Goal: Check status: Check status

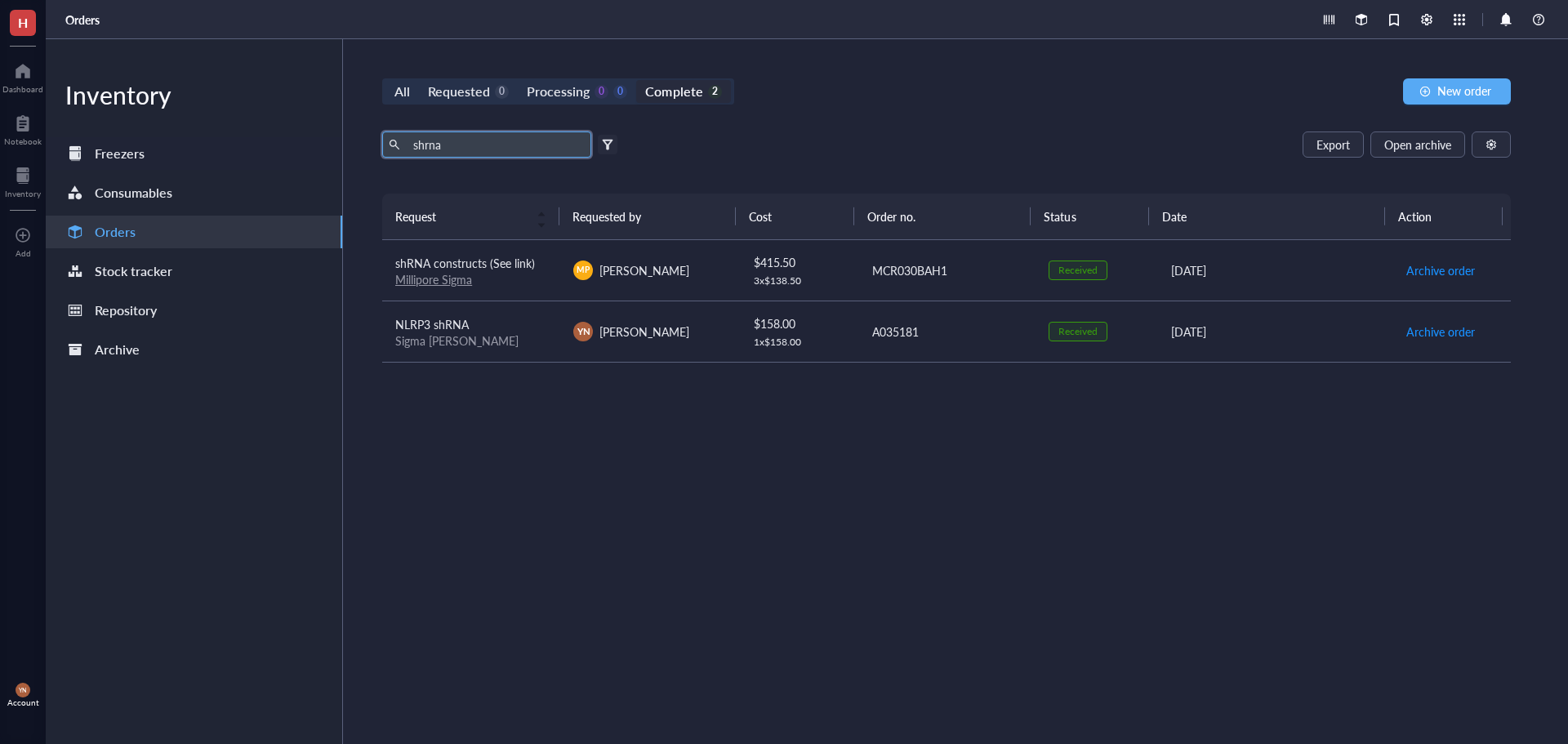
drag, startPoint x: 456, startPoint y: 146, endPoint x: 241, endPoint y: 142, distance: 215.0
click at [241, 142] on div "Inventory Freezers Consumables Orders Stock tracker Repository Archive All Requ…" at bounding box center [807, 392] width 1522 height 705
drag, startPoint x: 976, startPoint y: 157, endPoint x: 946, endPoint y: 152, distance: 30.4
click at [976, 156] on div "Export Open archive" at bounding box center [946, 144] width 1129 height 26
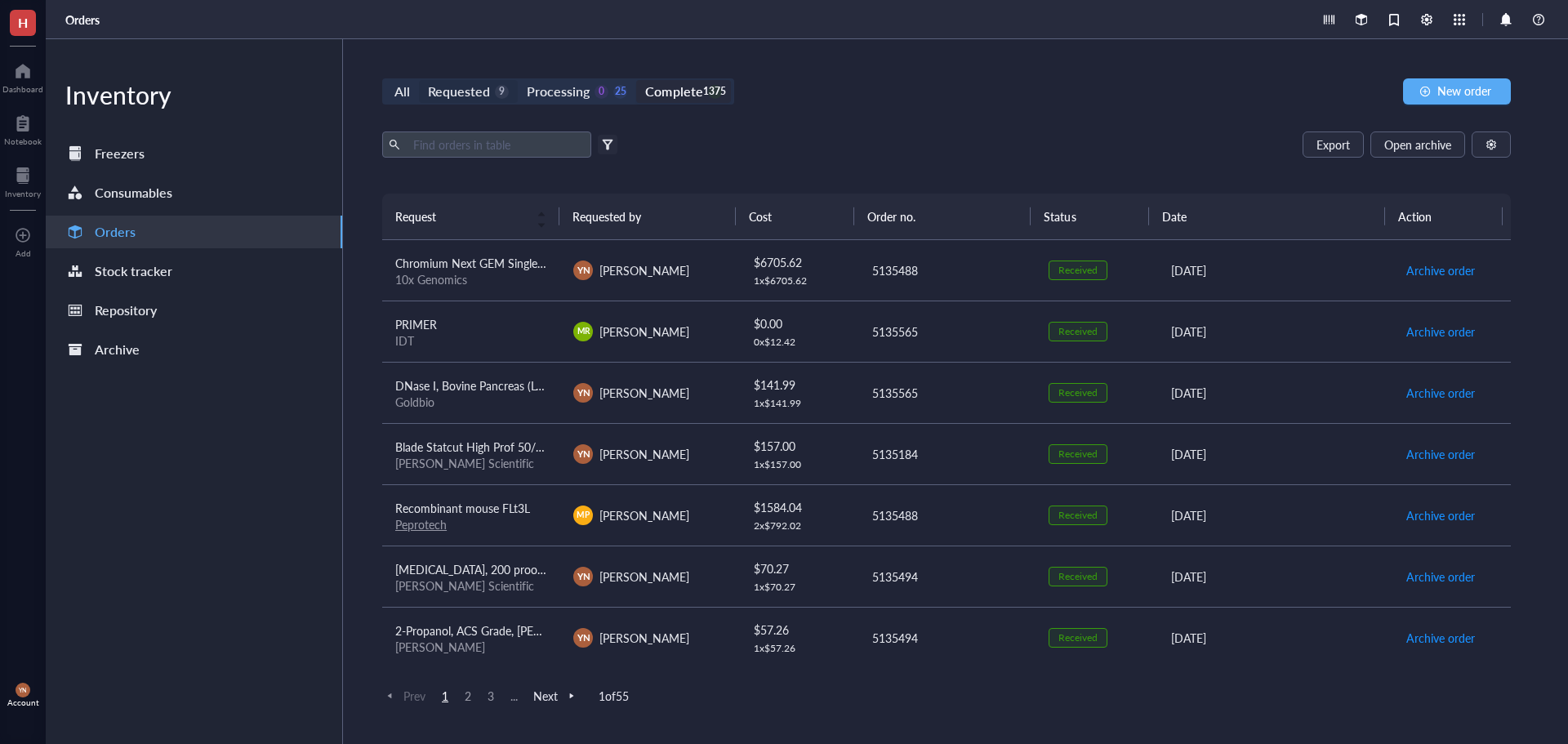
click at [471, 87] on div "Requested" at bounding box center [459, 91] width 62 height 23
click at [419, 80] on input "Requested 9" at bounding box center [419, 80] width 0 height 0
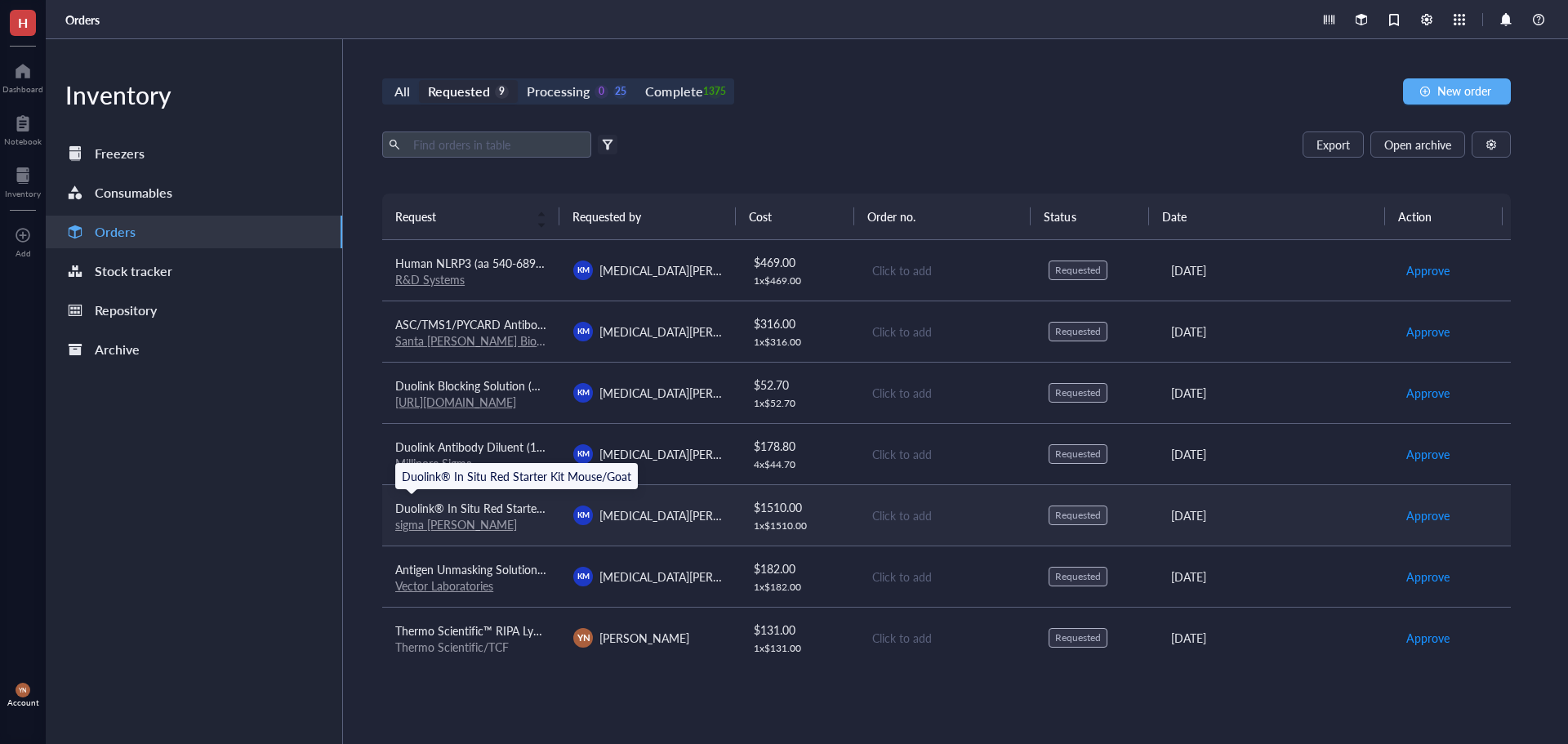
click at [511, 515] on span "Duolink® In Situ Red Starter Kit Mouse/Goat" at bounding box center [510, 508] width 230 height 17
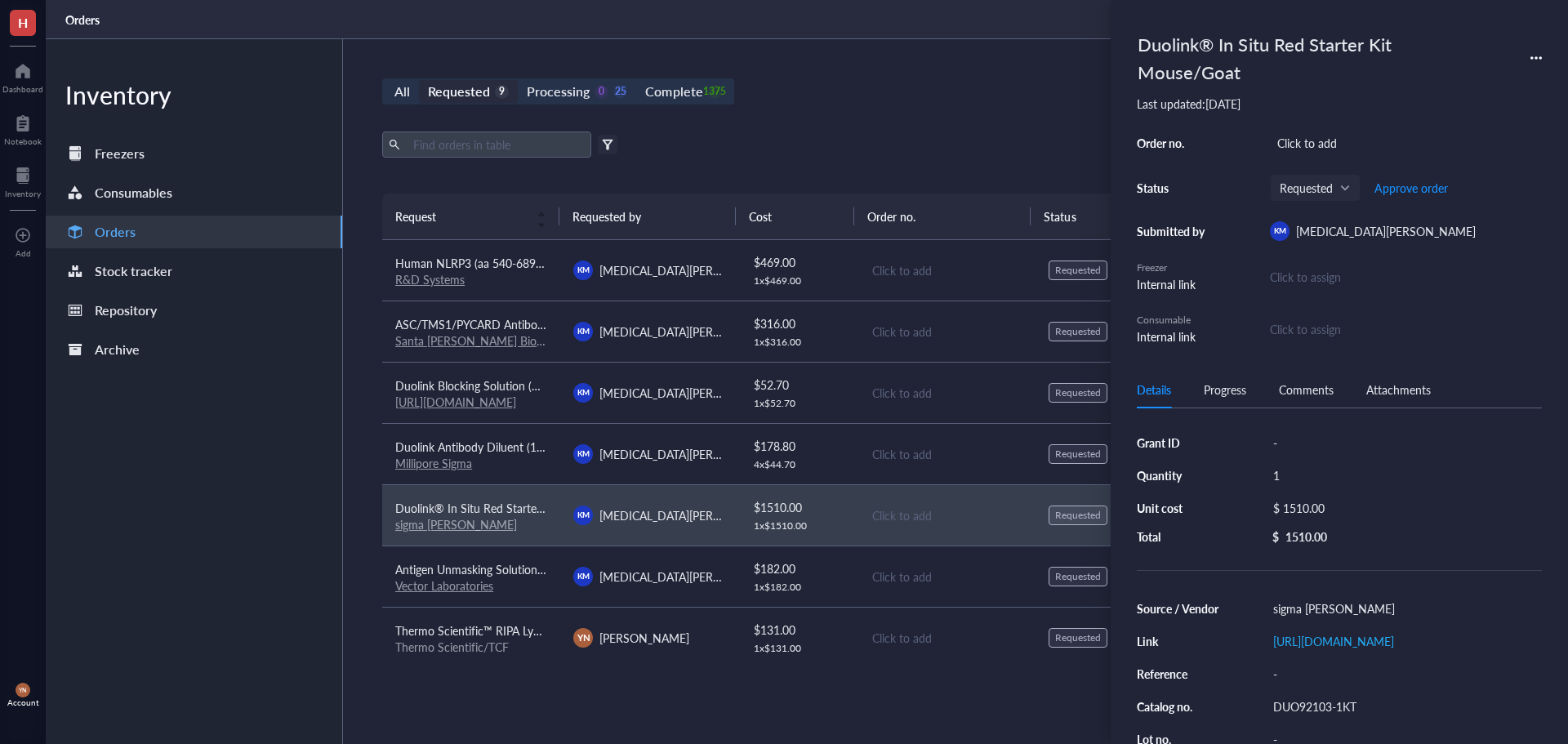
click at [780, 157] on div "Export Open archive" at bounding box center [946, 144] width 1129 height 26
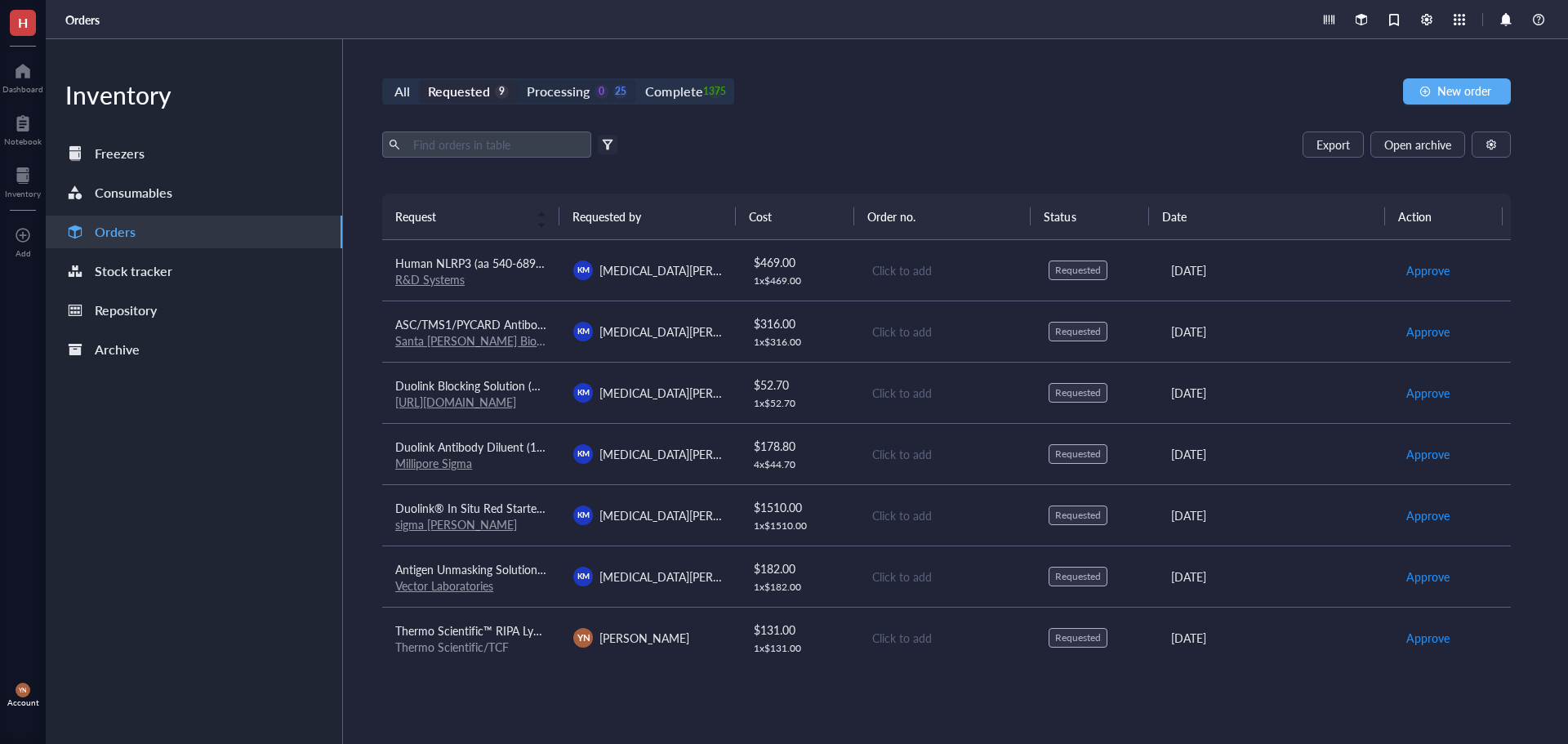
click at [548, 97] on div "Processing" at bounding box center [558, 91] width 63 height 23
click at [518, 80] on input "Processing 0 25" at bounding box center [518, 80] width 0 height 0
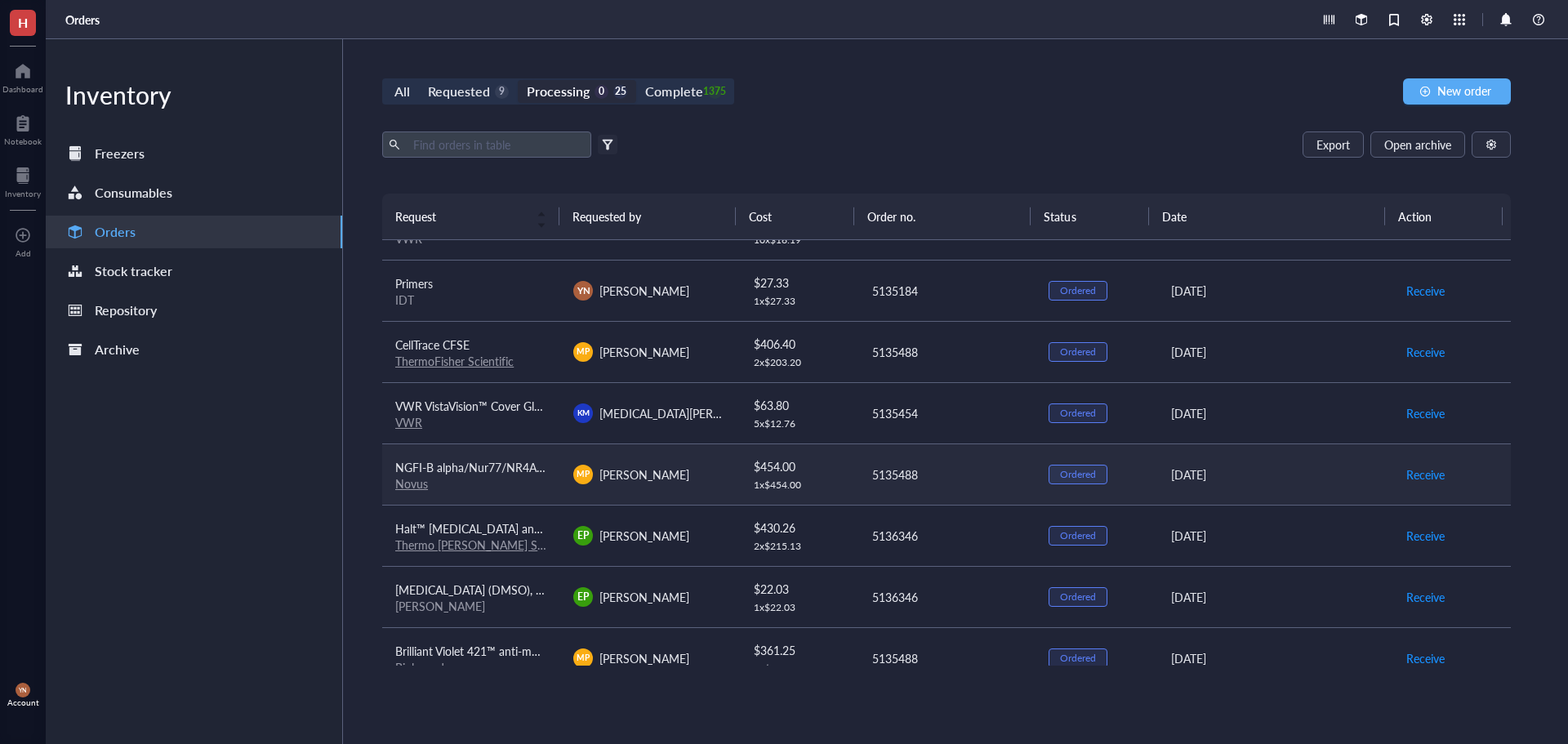
scroll to position [245, 0]
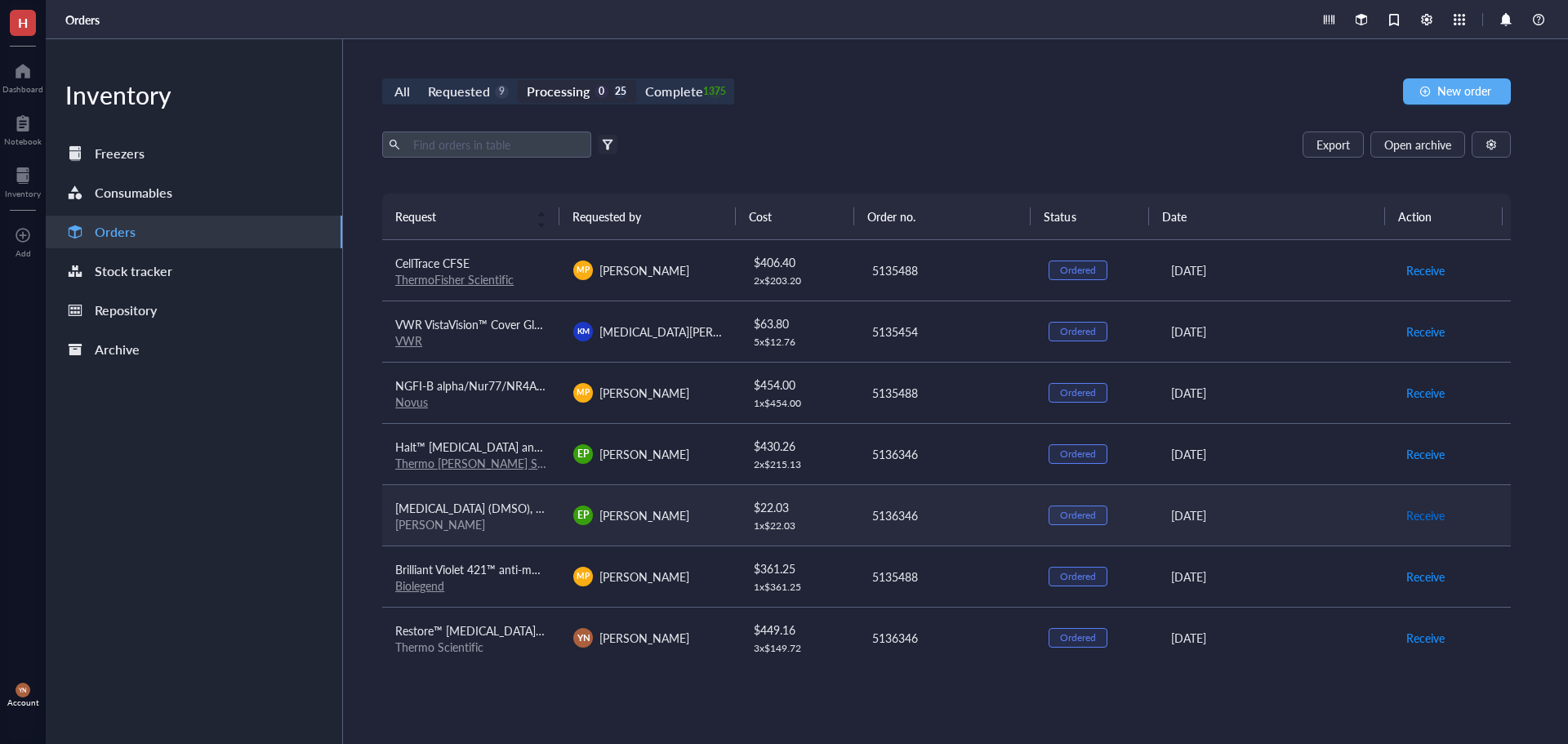
click at [1414, 513] on span "Receive" at bounding box center [1426, 516] width 39 height 18
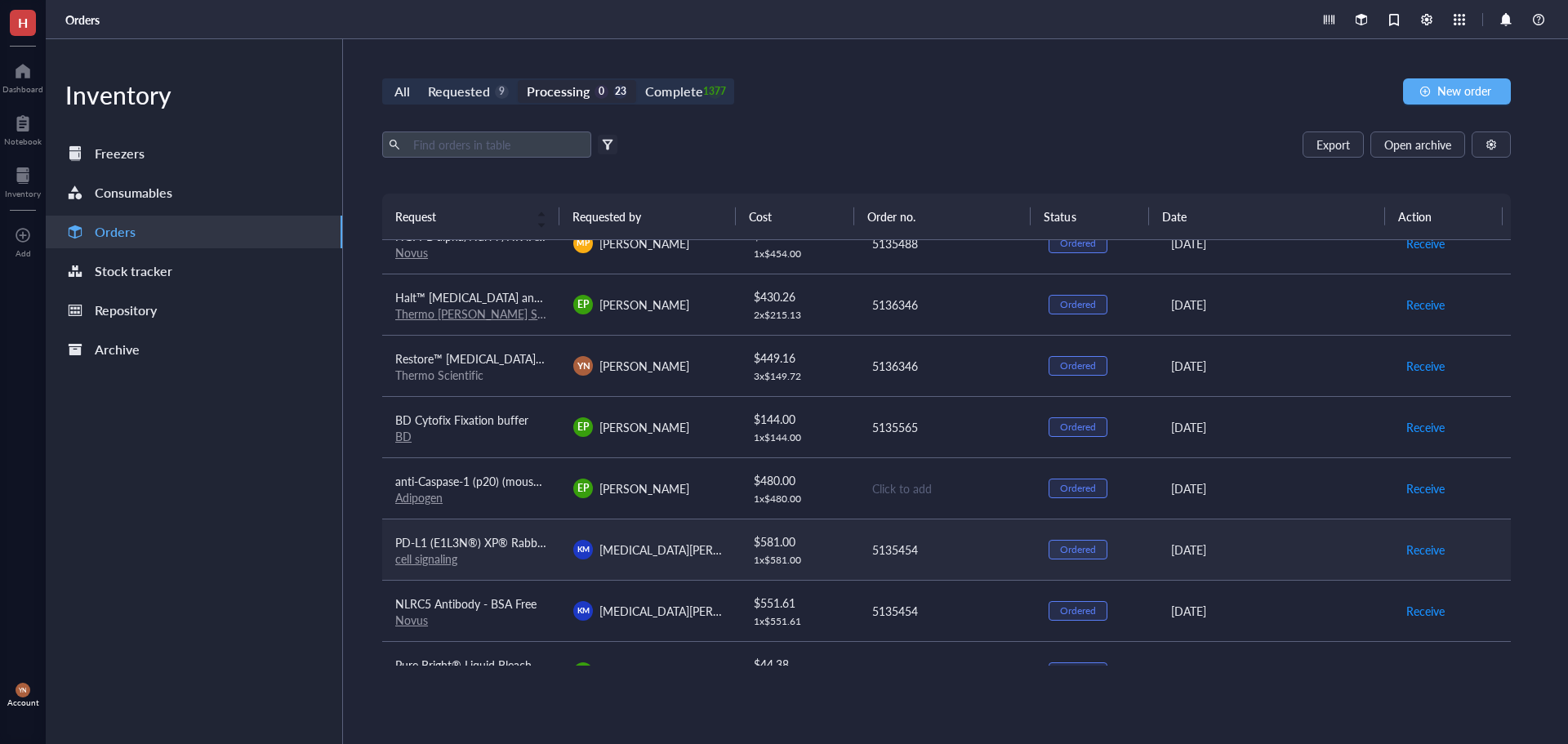
scroll to position [409, 0]
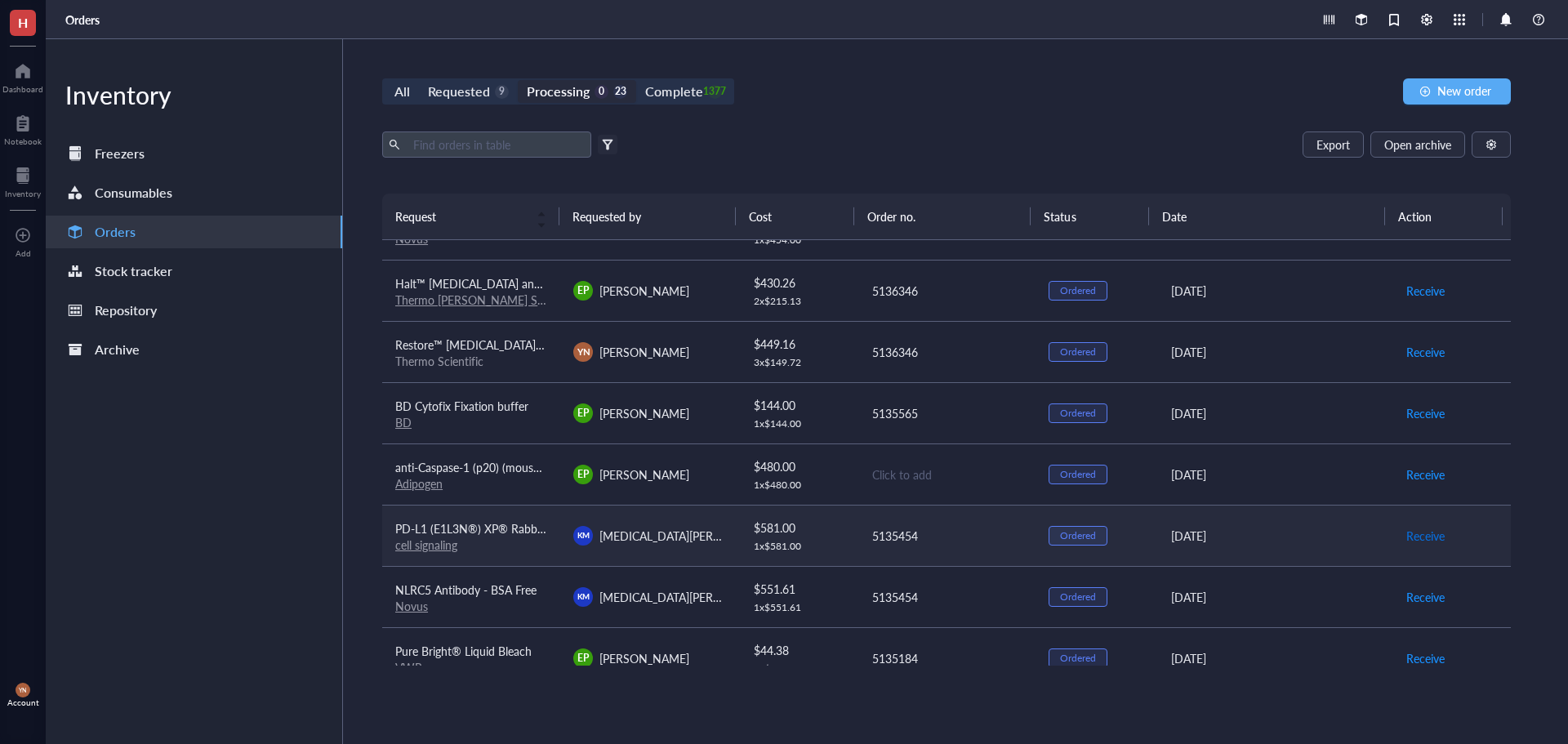
click at [1407, 535] on span "Receive" at bounding box center [1426, 536] width 39 height 18
